Goal: Transaction & Acquisition: Purchase product/service

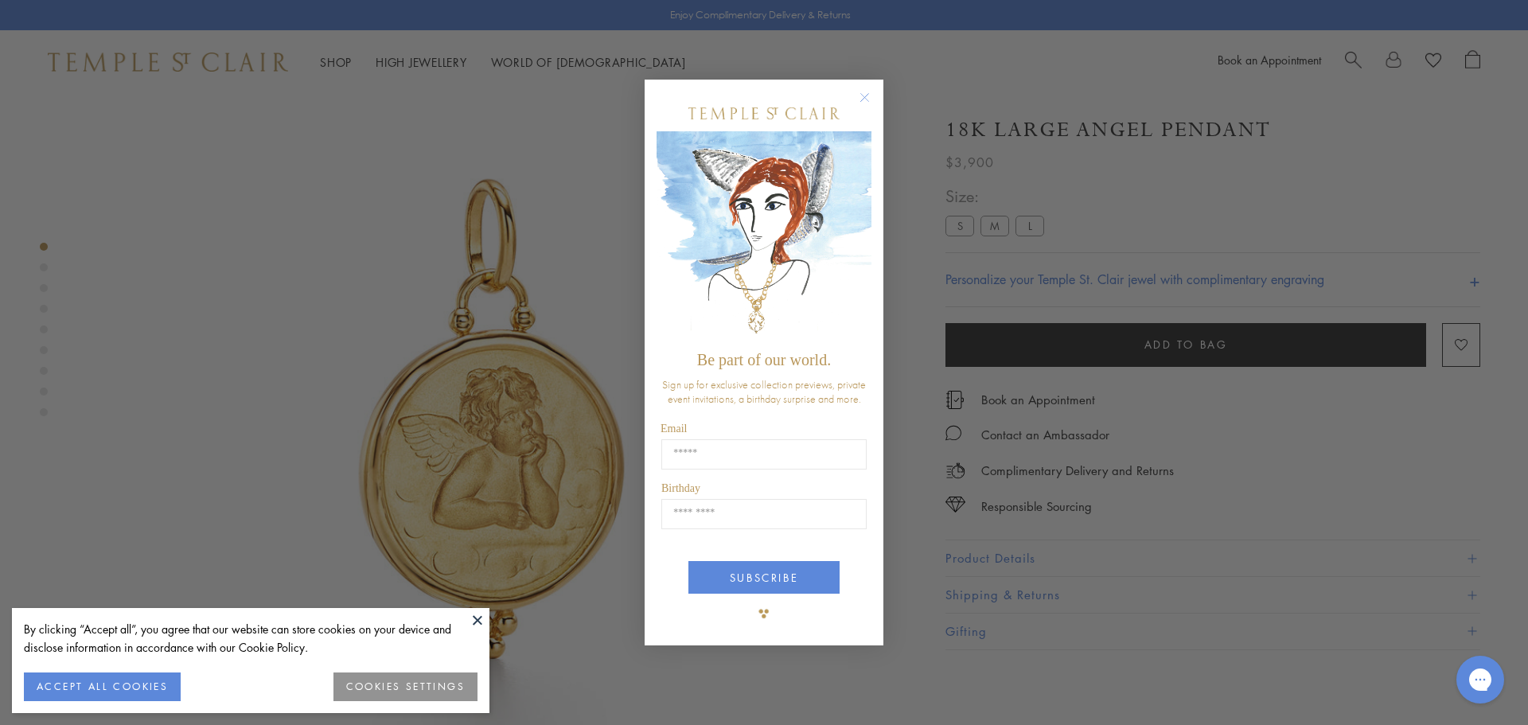
click at [873, 105] on icon "Close dialog" at bounding box center [865, 98] width 20 height 20
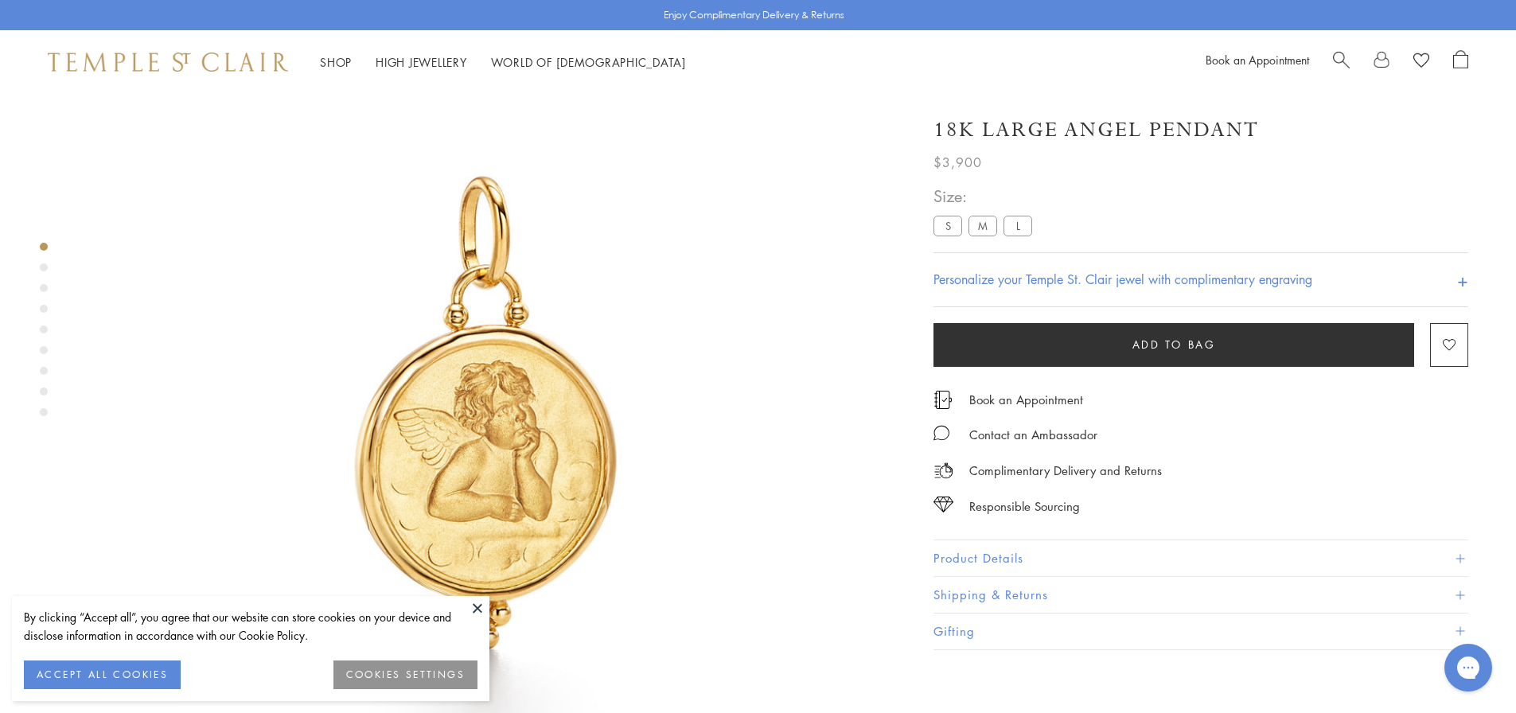
click at [975, 215] on div "Size: S M L" at bounding box center [985, 211] width 105 height 56
click at [975, 220] on label "M" at bounding box center [982, 226] width 29 height 20
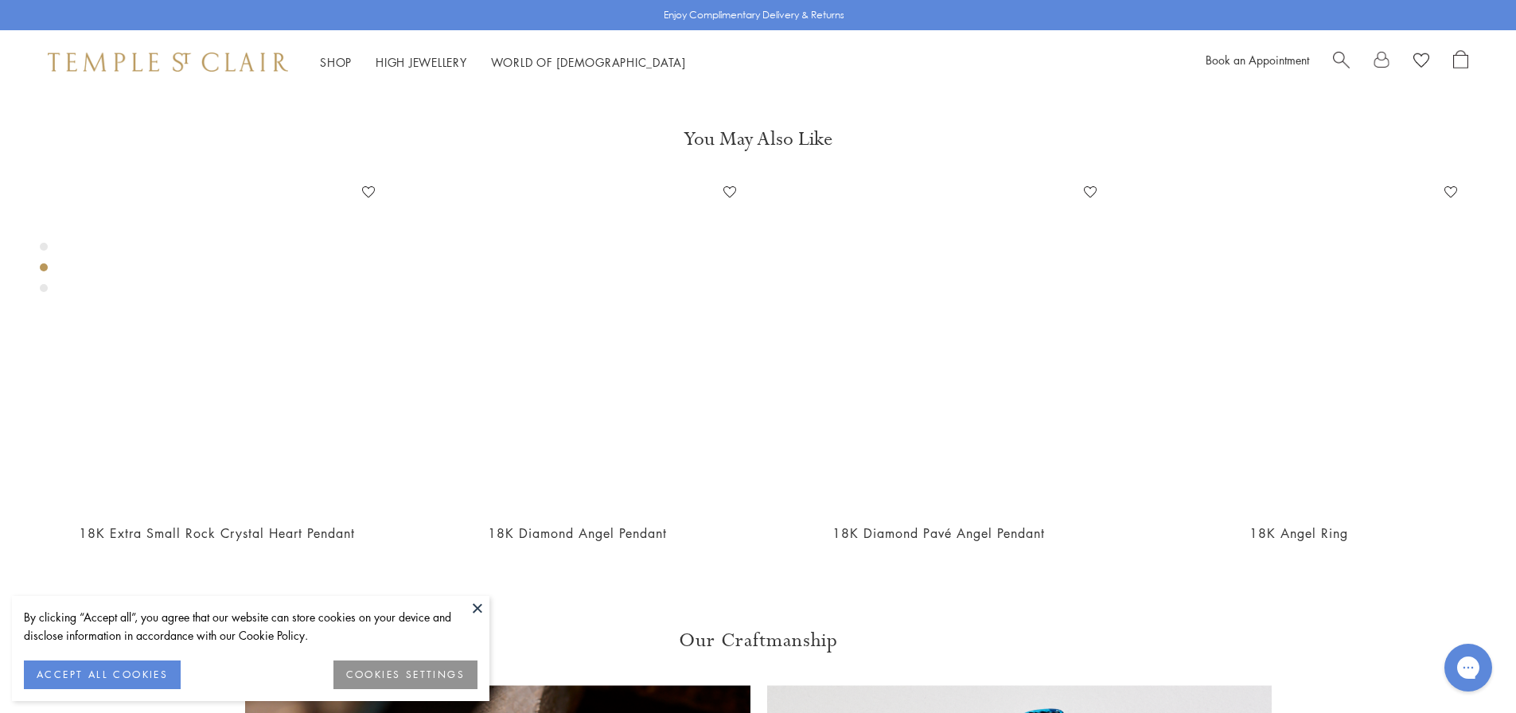
scroll to position [1049, 0]
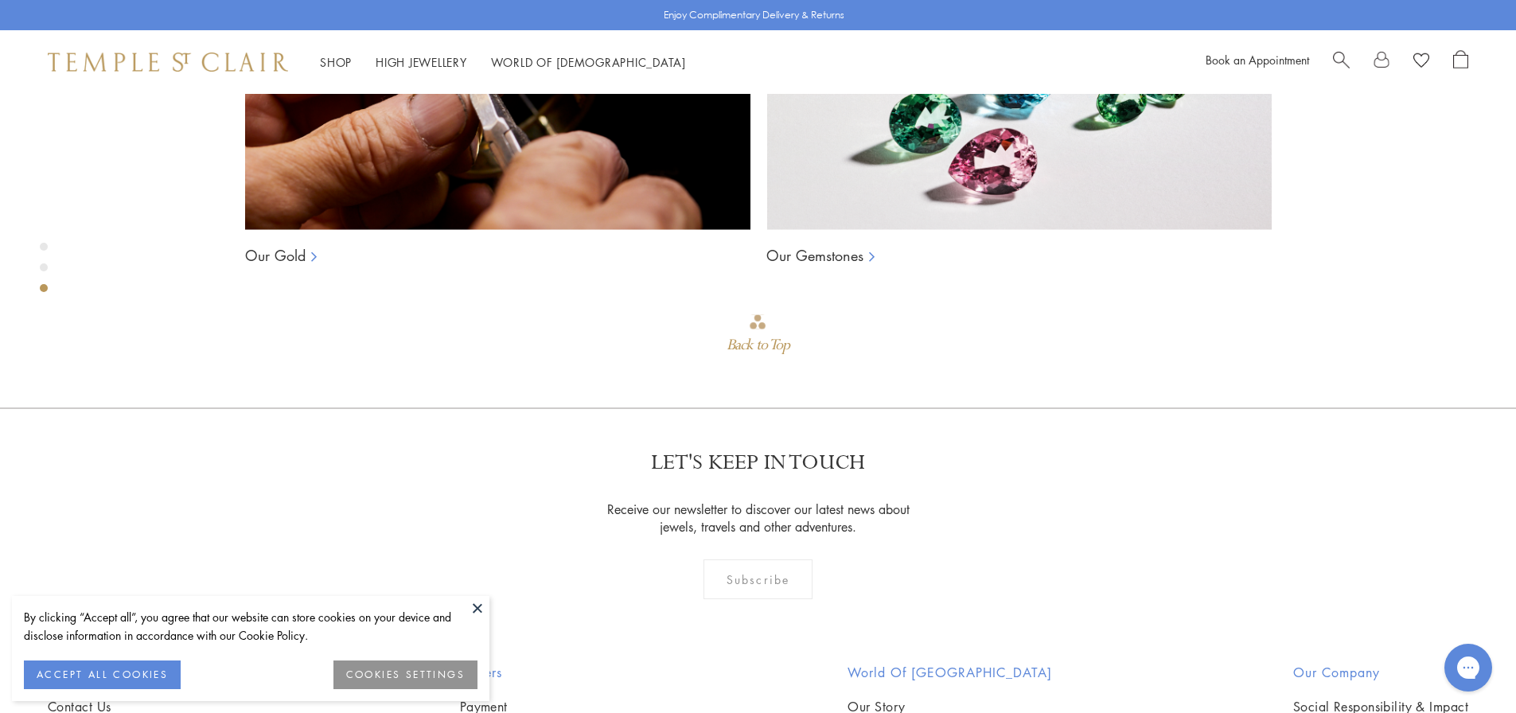
scroll to position [1606, 0]
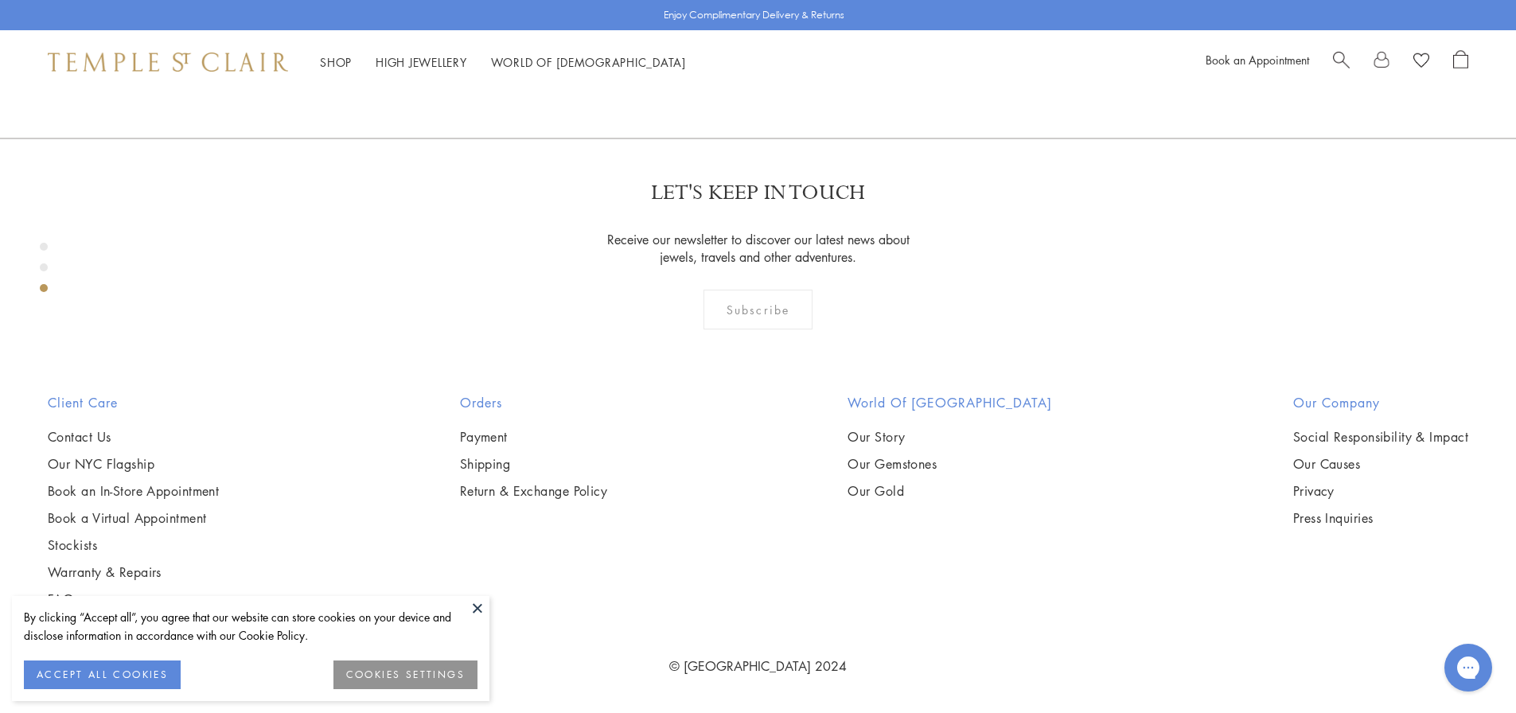
scroll to position [1936, 0]
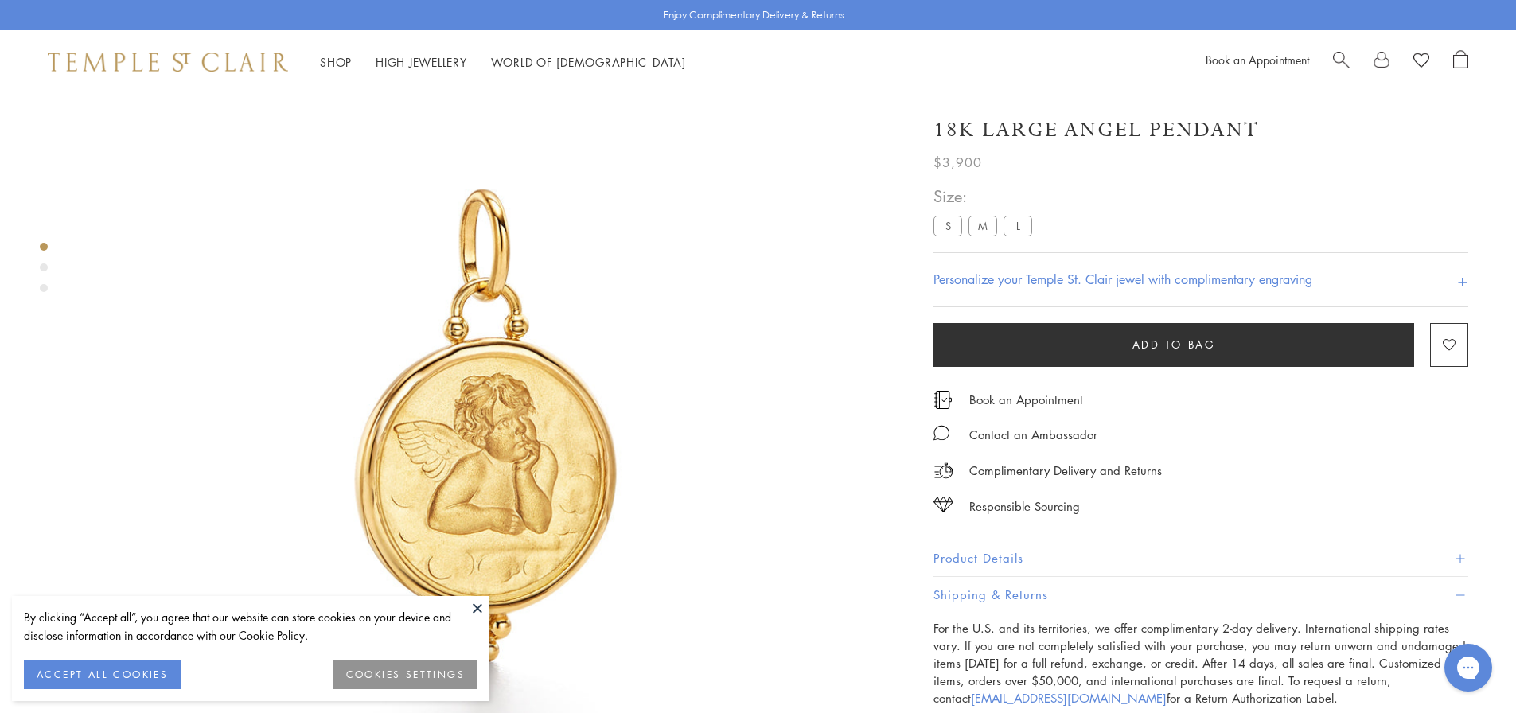
scroll to position [80, 0]
click at [987, 214] on div "Size: S M L" at bounding box center [985, 211] width 105 height 56
click at [988, 231] on label "M" at bounding box center [982, 226] width 29 height 20
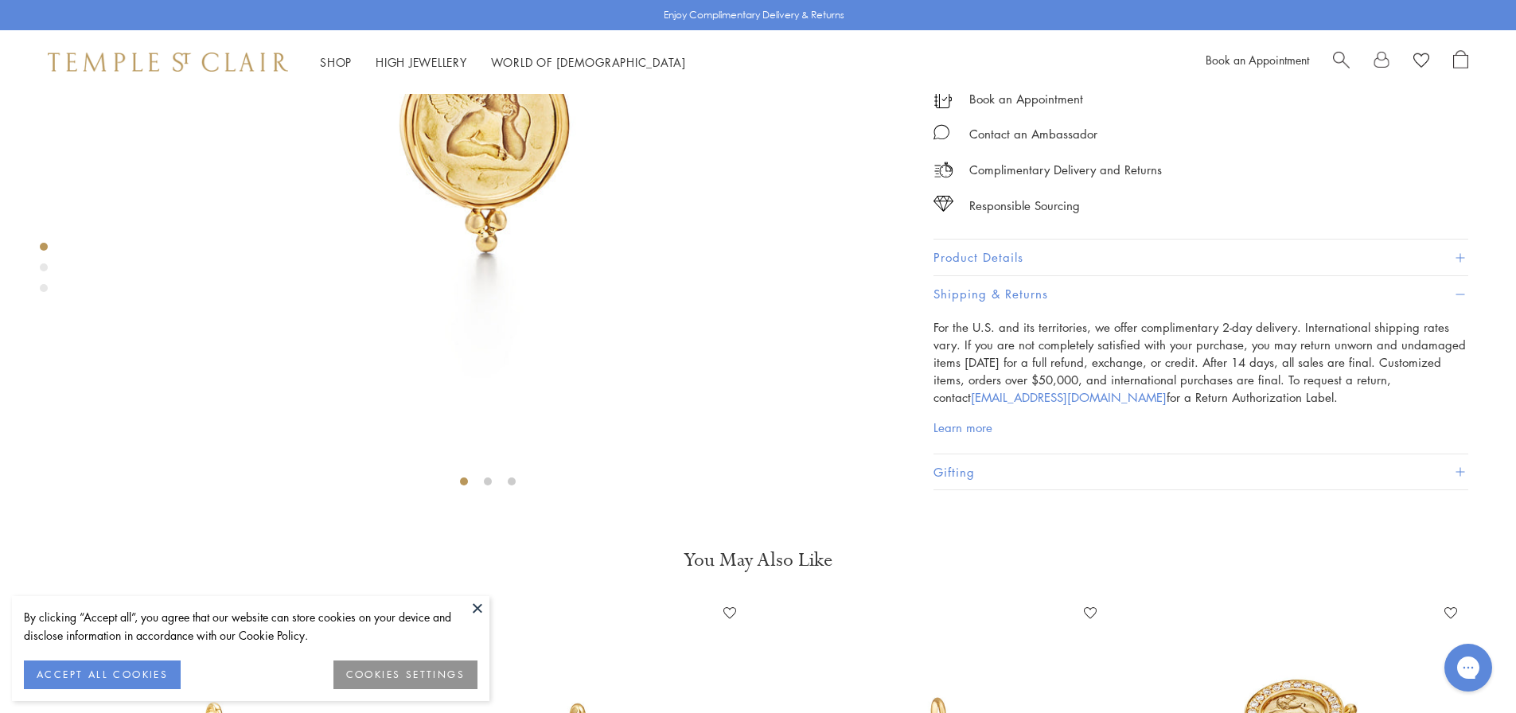
scroll to position [412, 0]
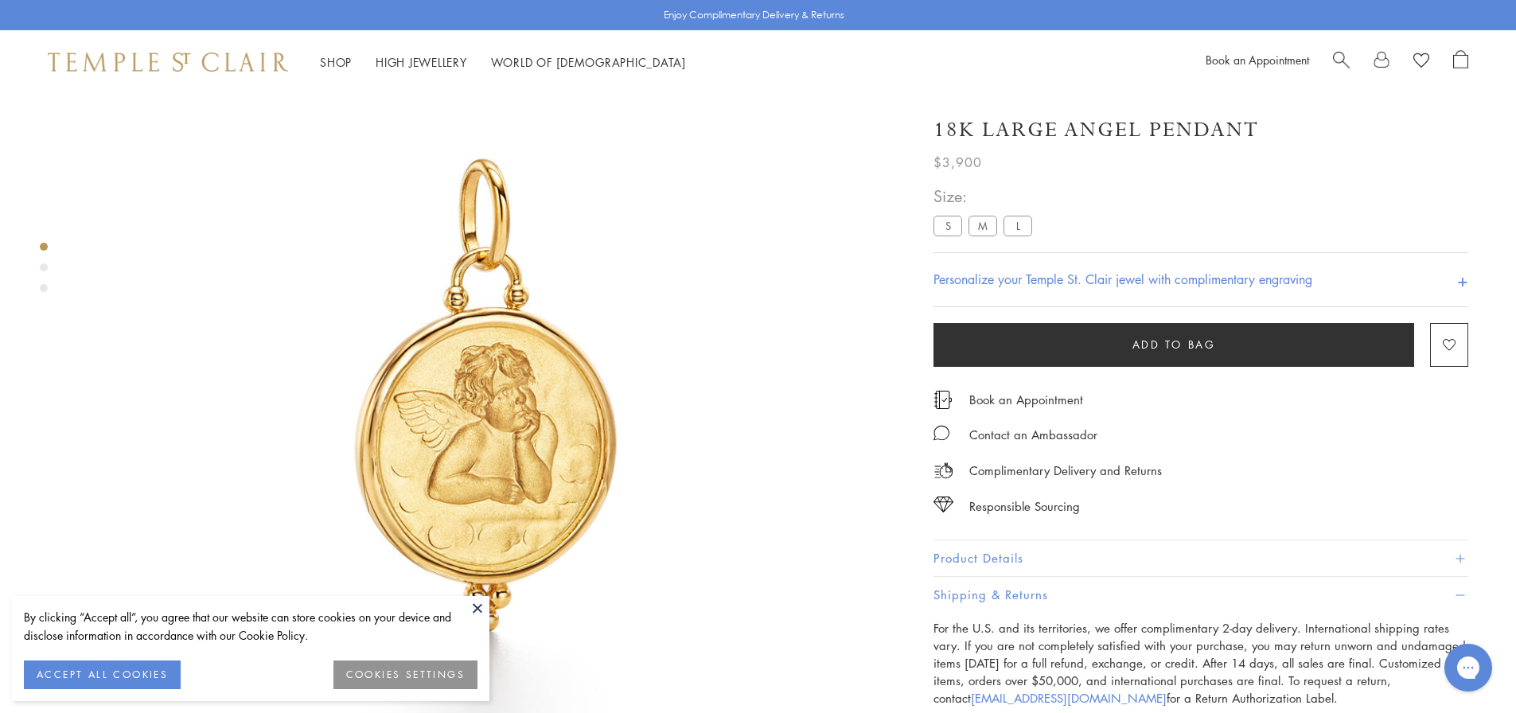
scroll to position [94, 0]
